Goal: Information Seeking & Learning: Learn about a topic

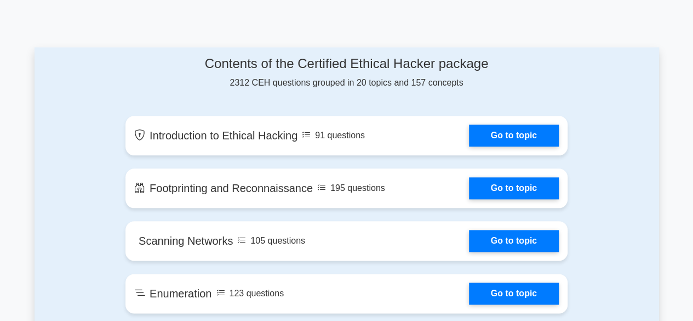
scroll to position [561, 0]
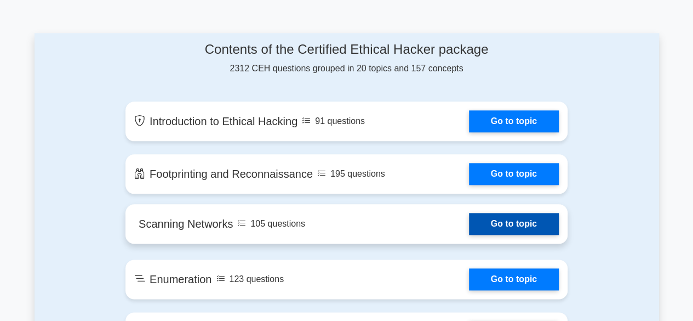
click at [528, 220] on link "Go to topic" at bounding box center [514, 224] width 90 height 22
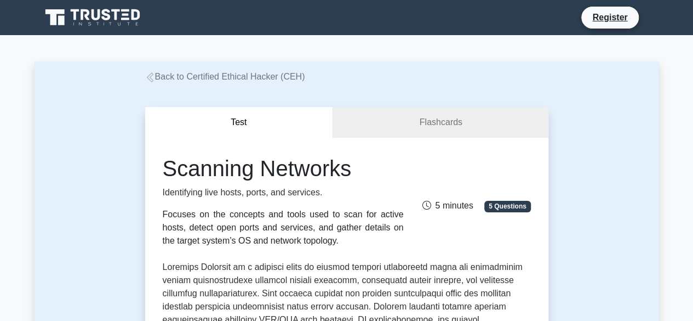
click at [240, 121] on button "Test" at bounding box center [239, 122] width 189 height 31
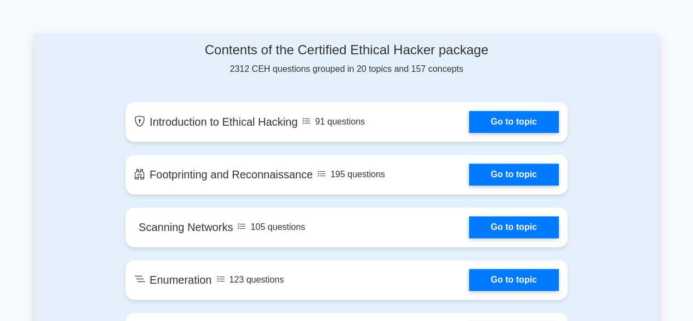
scroll to position [561, 0]
